Goal: Use online tool/utility: Utilize a website feature to perform a specific function

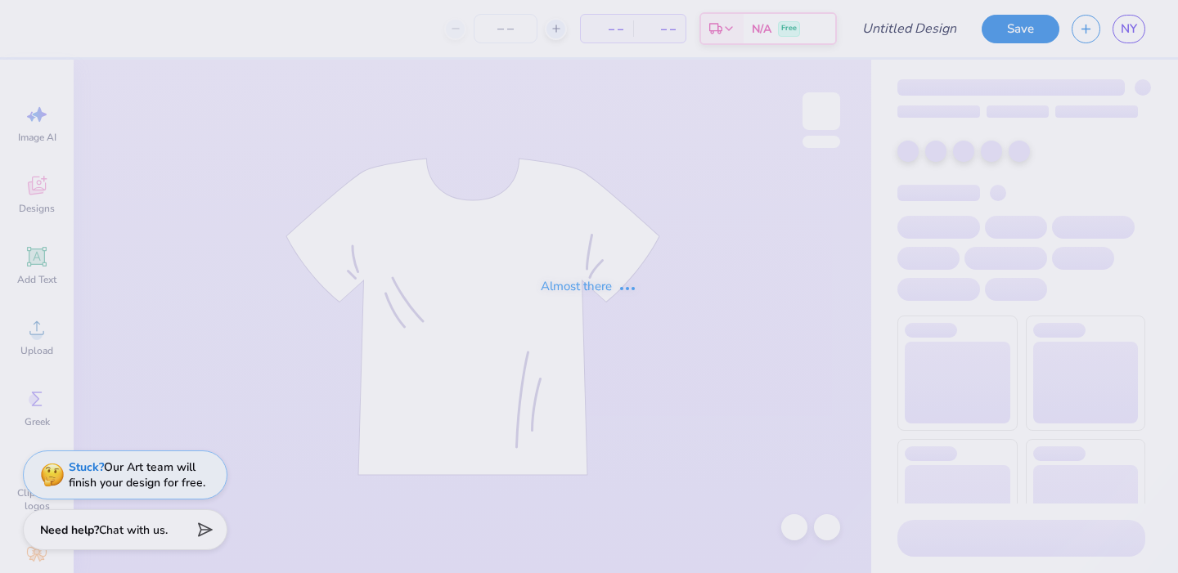
type input "FINAL YAY"
type input "36"
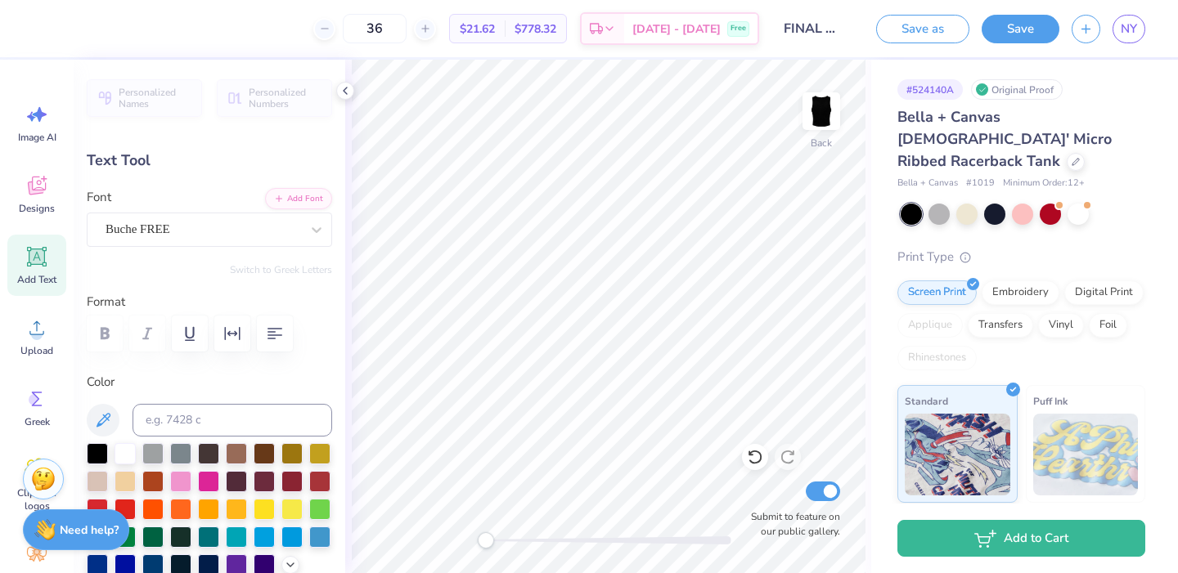
type textarea "U"
type textarea "C"
type textarea "[GEOGRAPHIC_DATA] [US_STATE]"
type input "3.18"
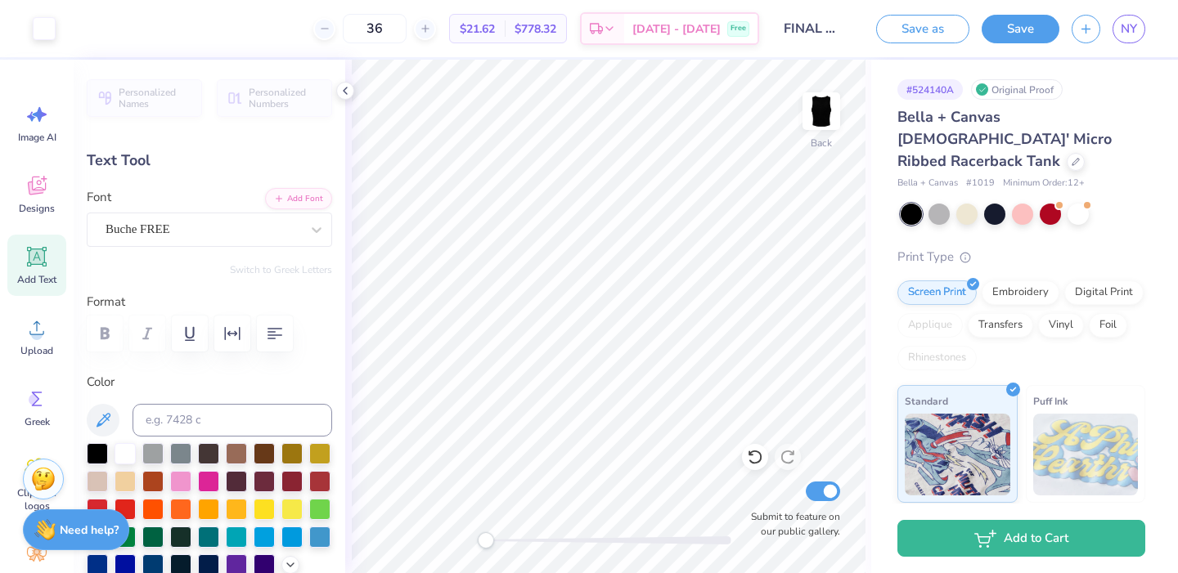
type input "6.30"
type textarea "C"
type textarea "CONFIDENCE SERVICE LEADERSHIP"
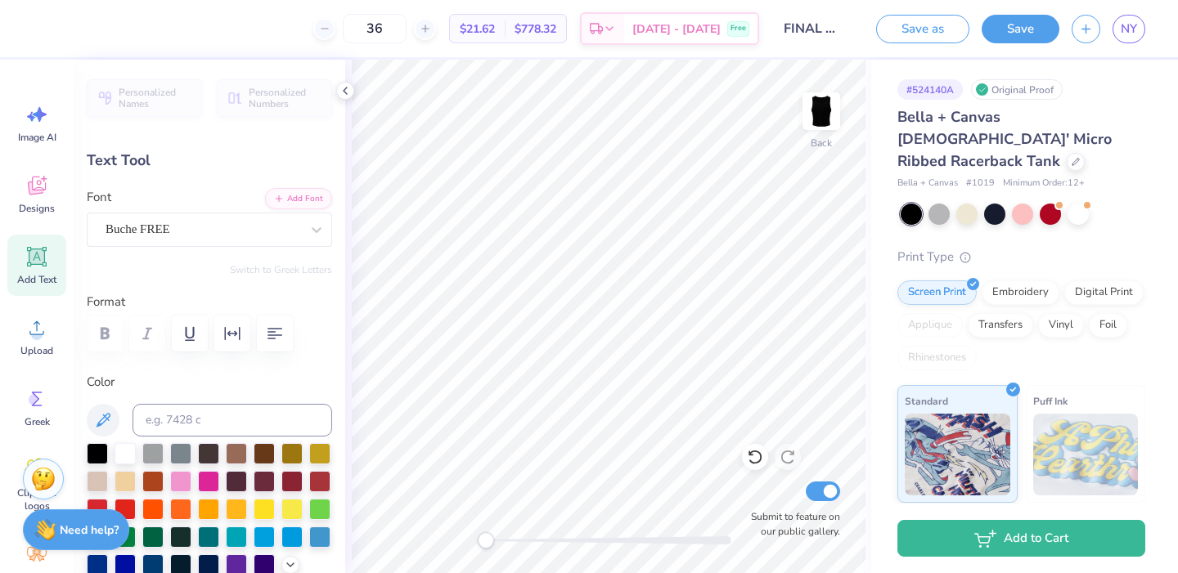
scroll to position [0, 12]
type input "7.24"
type input "0.31"
type input "6.37"
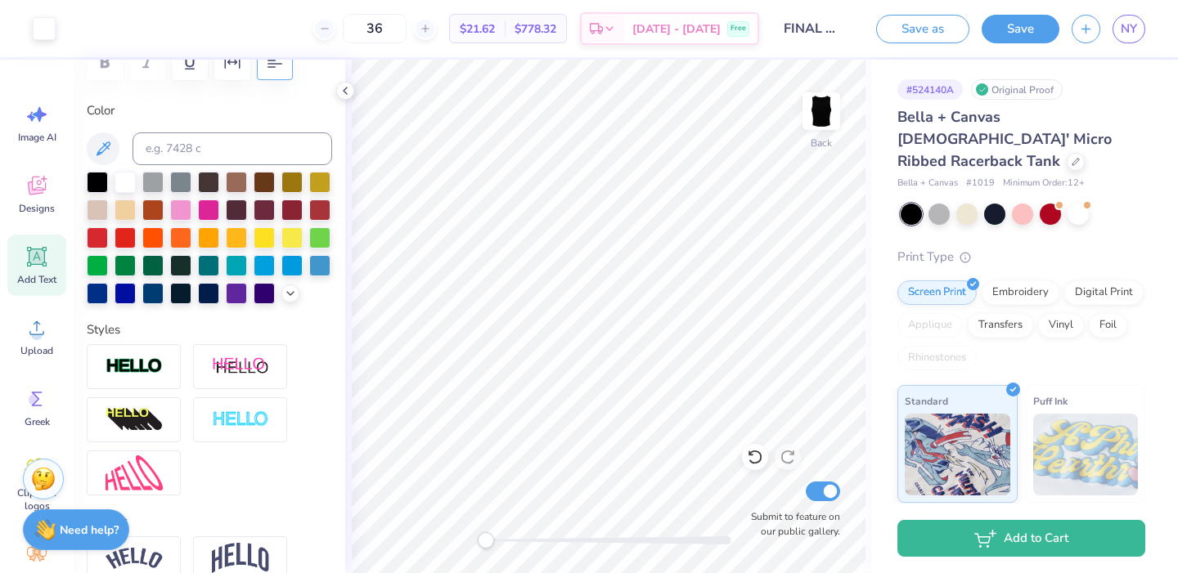
scroll to position [272, 0]
click at [34, 412] on div "Greek" at bounding box center [36, 407] width 59 height 61
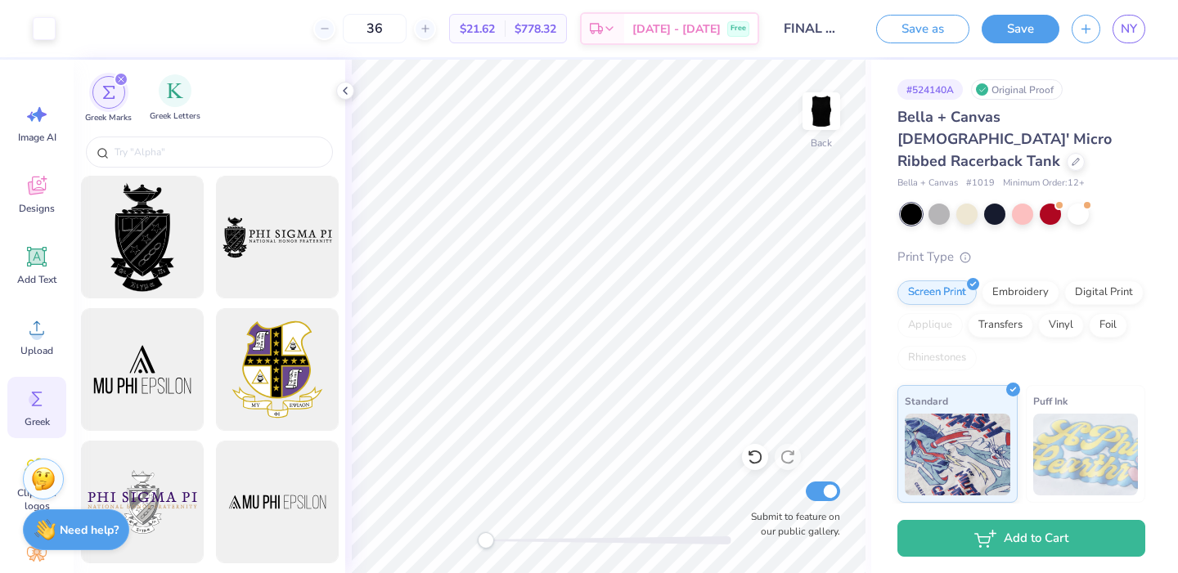
click at [186, 110] on div "Greek Letters" at bounding box center [175, 98] width 51 height 48
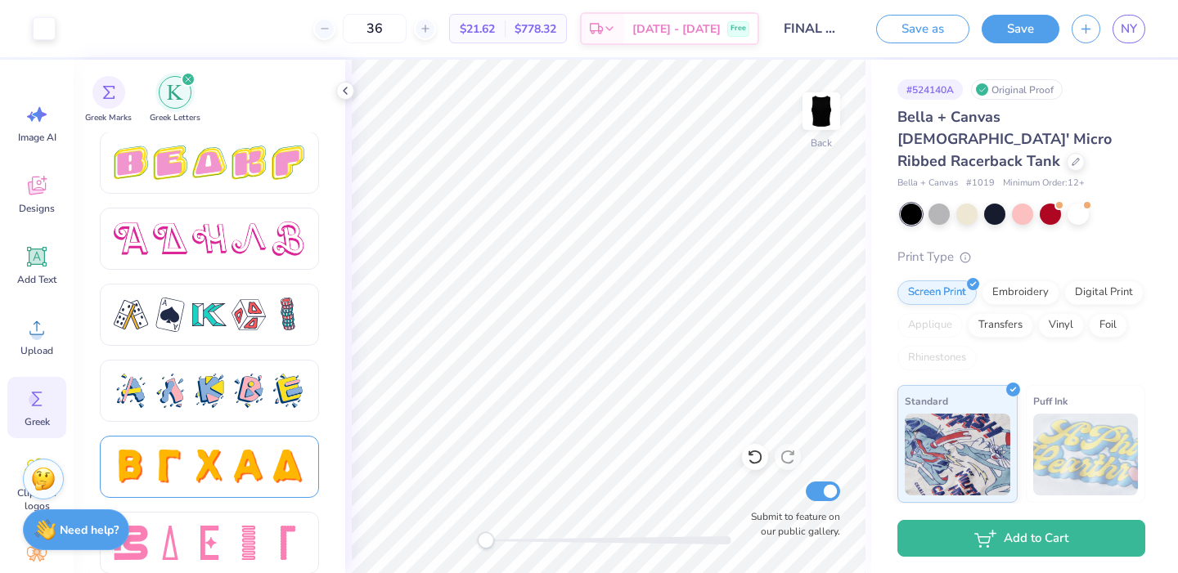
scroll to position [2827, 0]
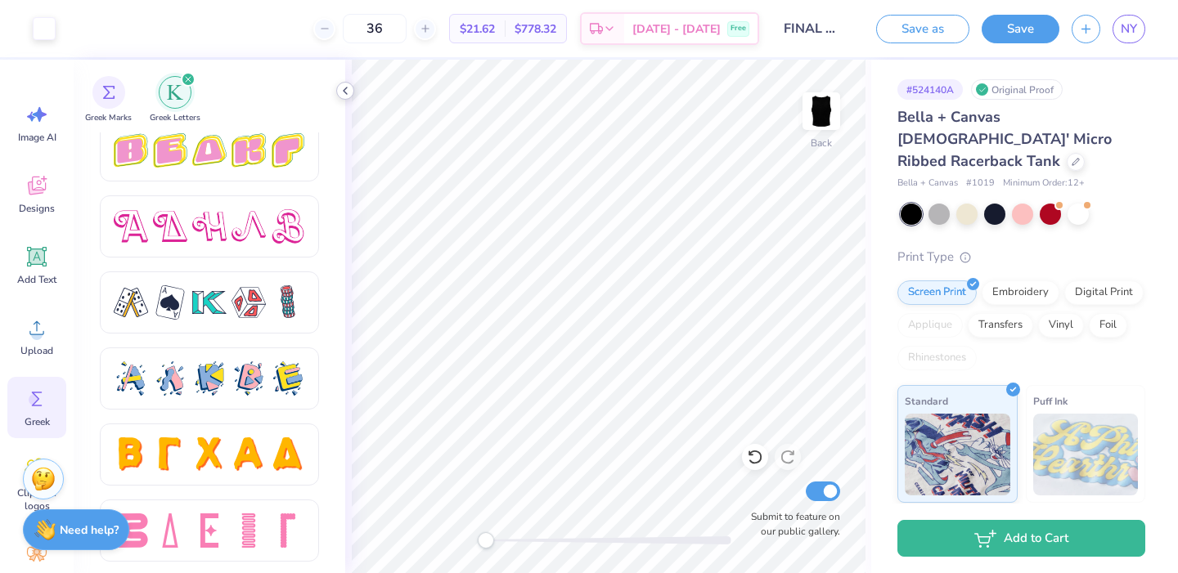
click at [349, 88] on icon at bounding box center [345, 90] width 13 height 13
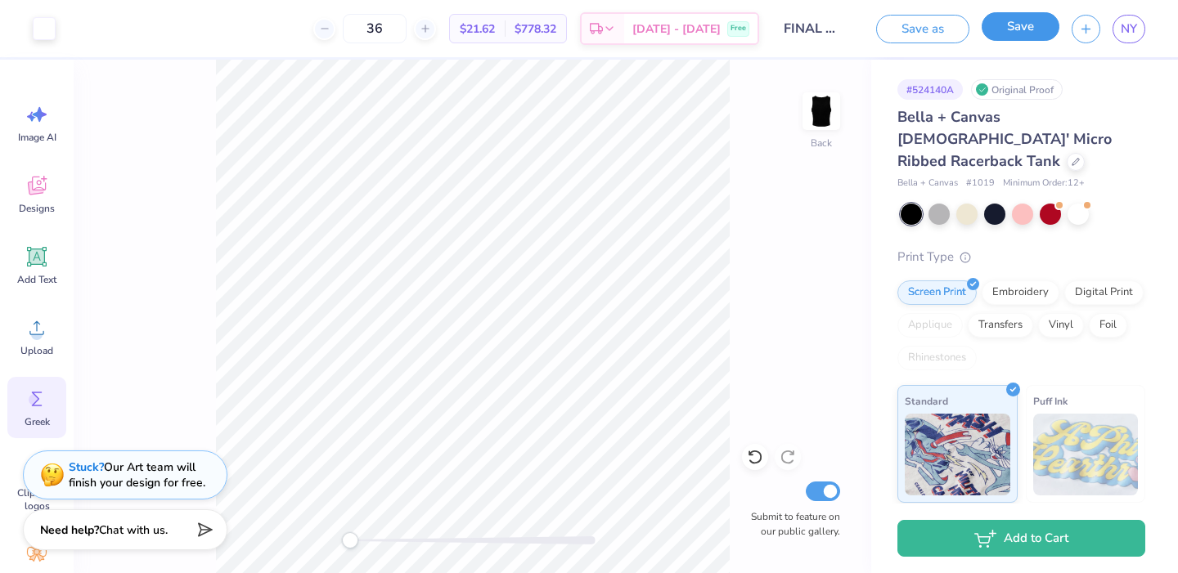
click at [992, 25] on button "Save" at bounding box center [1020, 26] width 78 height 29
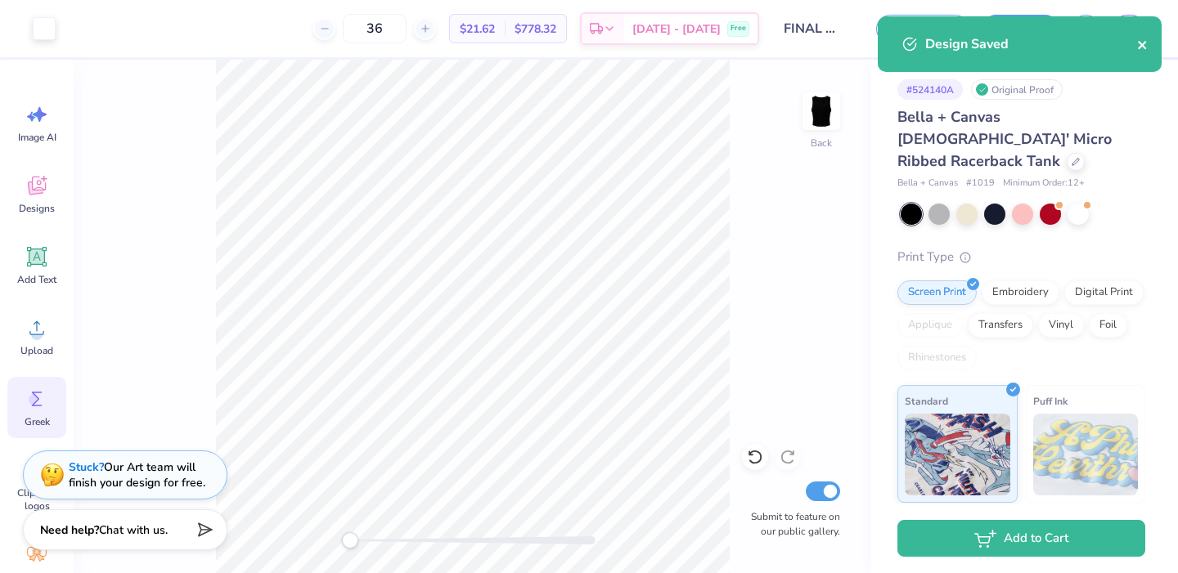
click at [1143, 48] on icon "close" at bounding box center [1142, 44] width 11 height 13
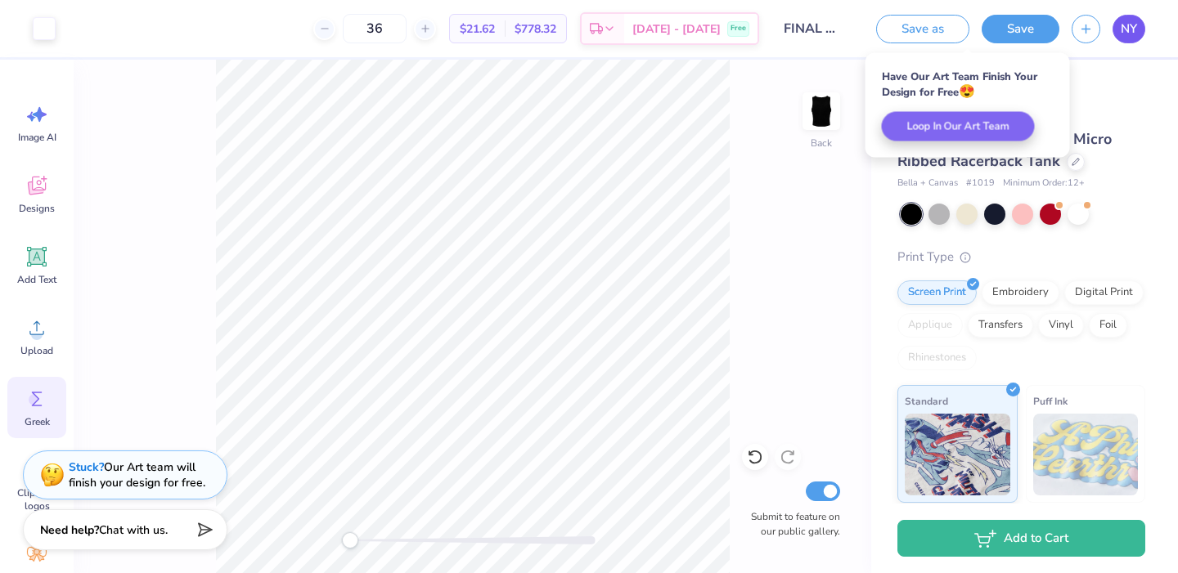
click at [1125, 26] on span "NY" at bounding box center [1128, 29] width 16 height 19
